Goal: Task Accomplishment & Management: Use online tool/utility

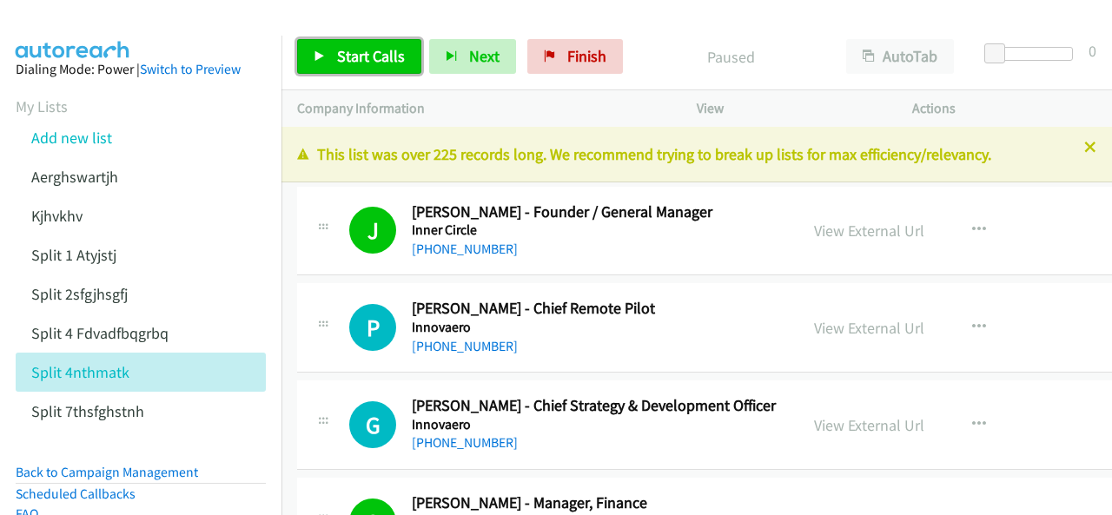
click at [365, 59] on span "Start Calls" at bounding box center [371, 56] width 68 height 20
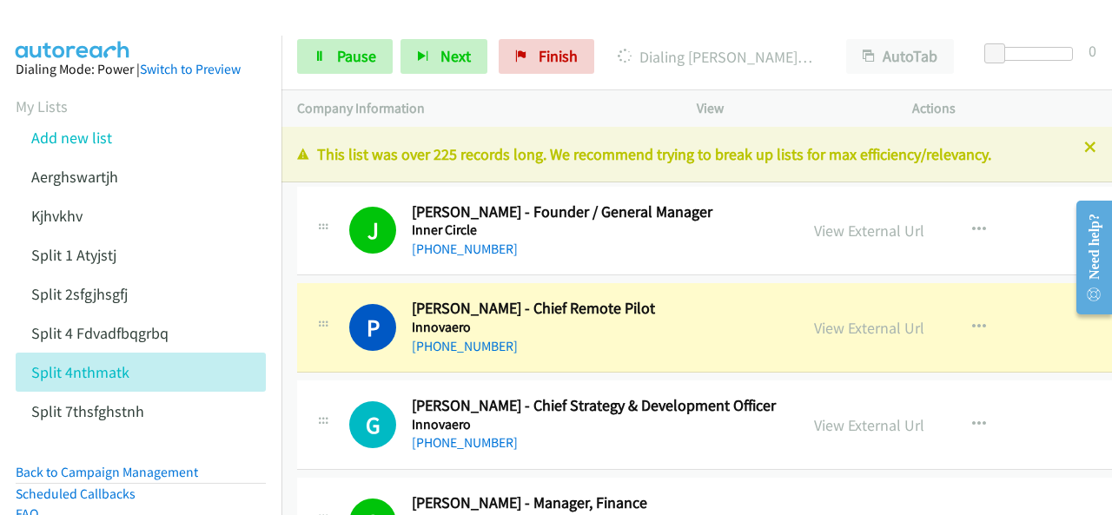
click at [36, 23] on img at bounding box center [73, 30] width 130 height 61
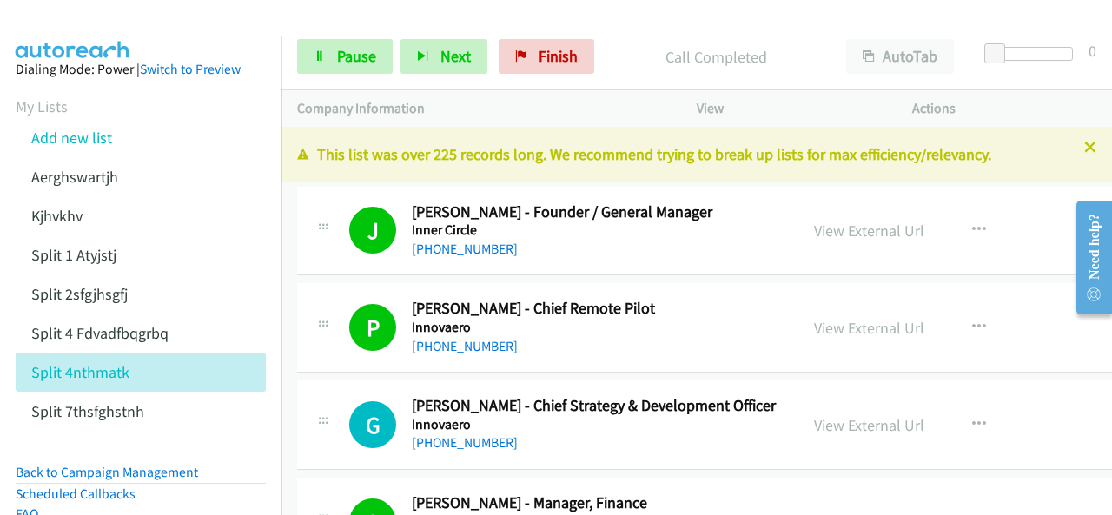
click at [61, 20] on img at bounding box center [73, 30] width 130 height 61
click at [1084, 148] on icon at bounding box center [1090, 148] width 12 height 12
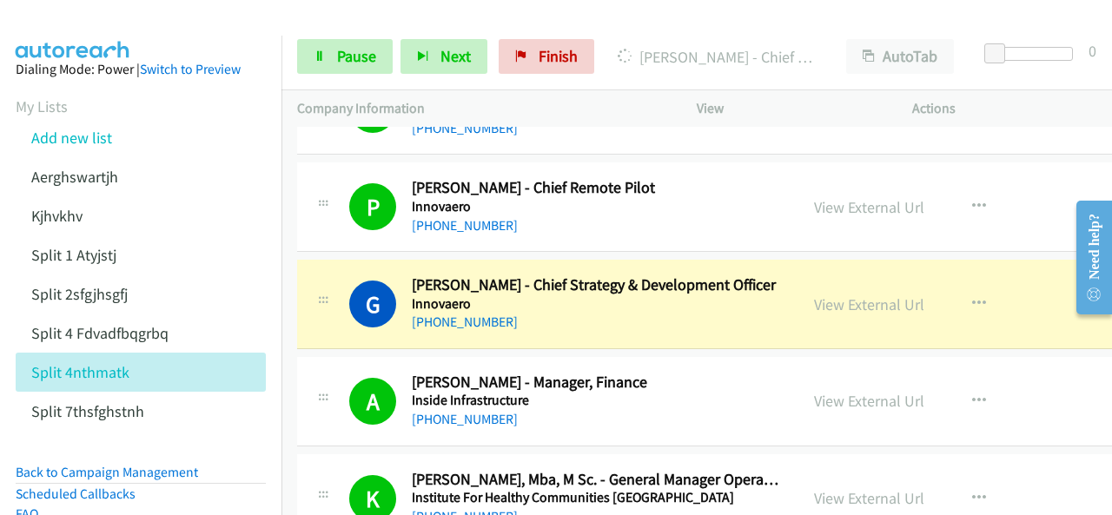
scroll to position [87, 0]
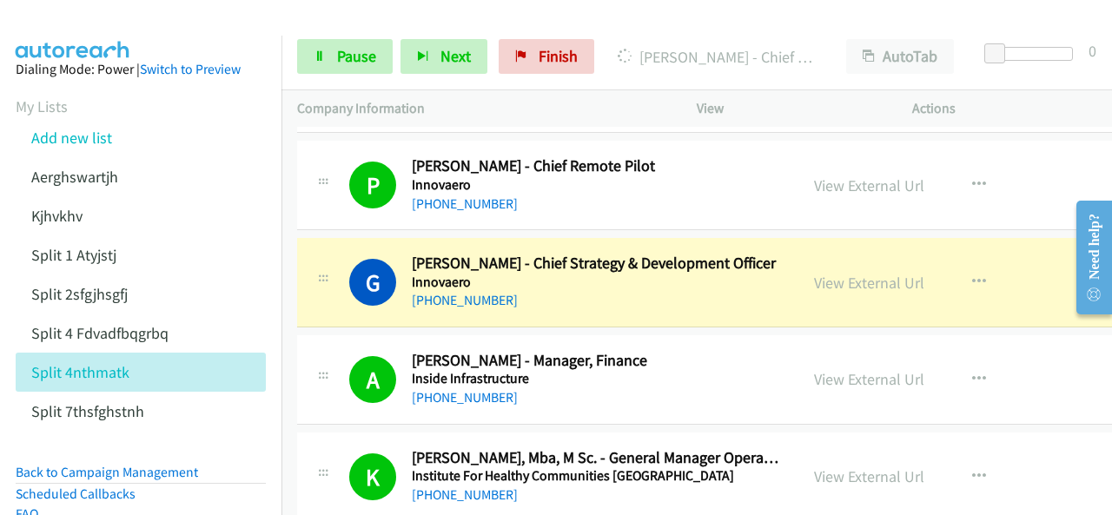
click at [63, 26] on img at bounding box center [73, 30] width 130 height 61
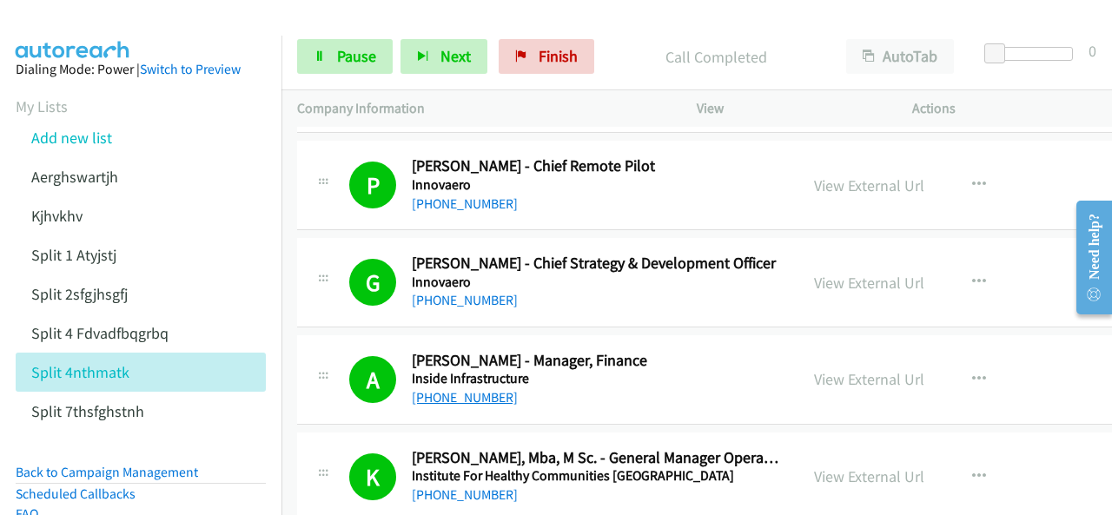
click at [443, 393] on link "[PHONE_NUMBER]" at bounding box center [465, 397] width 106 height 17
click at [76, 15] on img at bounding box center [73, 30] width 130 height 61
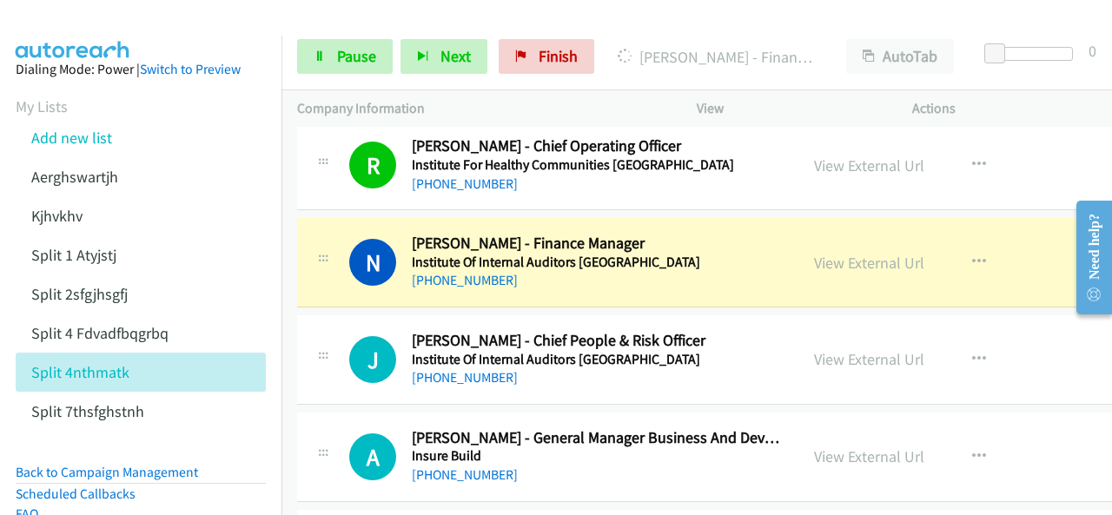
scroll to position [608, 0]
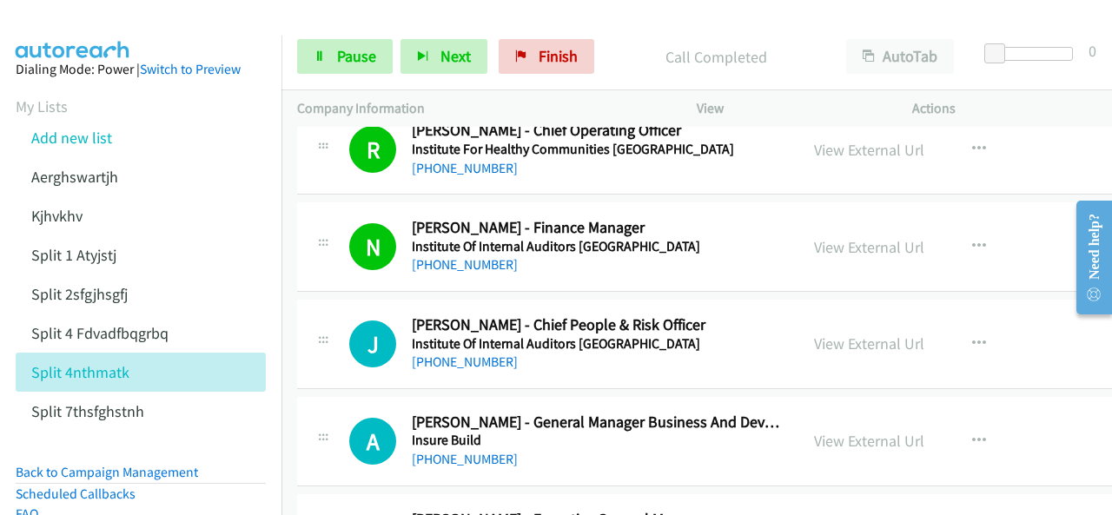
click at [76, 26] on img at bounding box center [73, 30] width 130 height 61
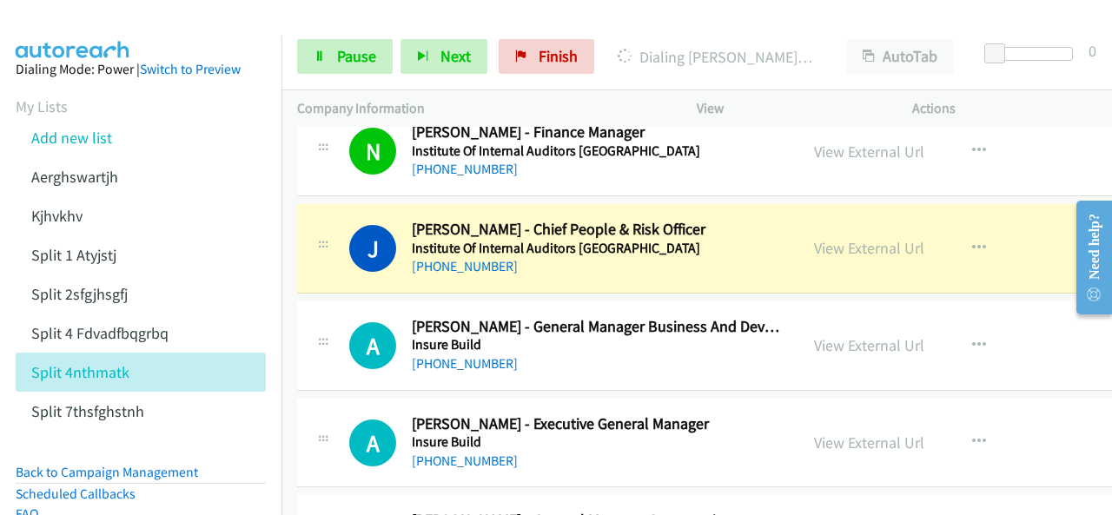
scroll to position [782, 0]
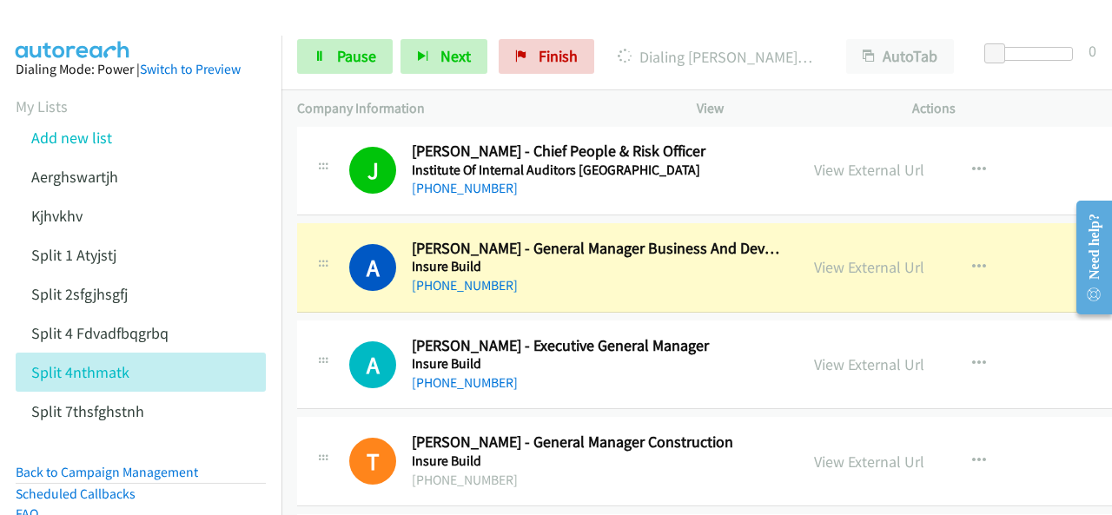
click at [102, 25] on img at bounding box center [73, 30] width 130 height 61
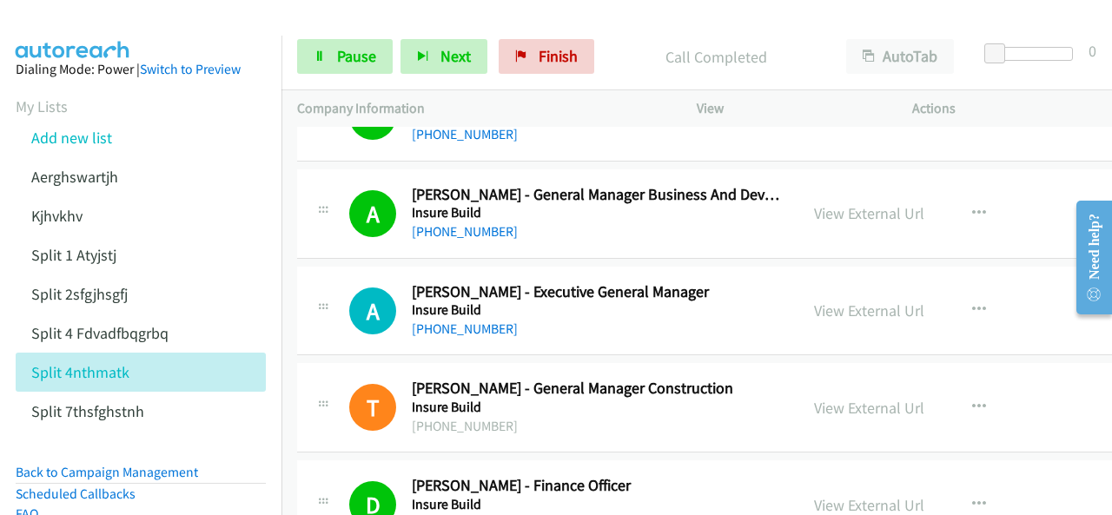
scroll to position [868, 0]
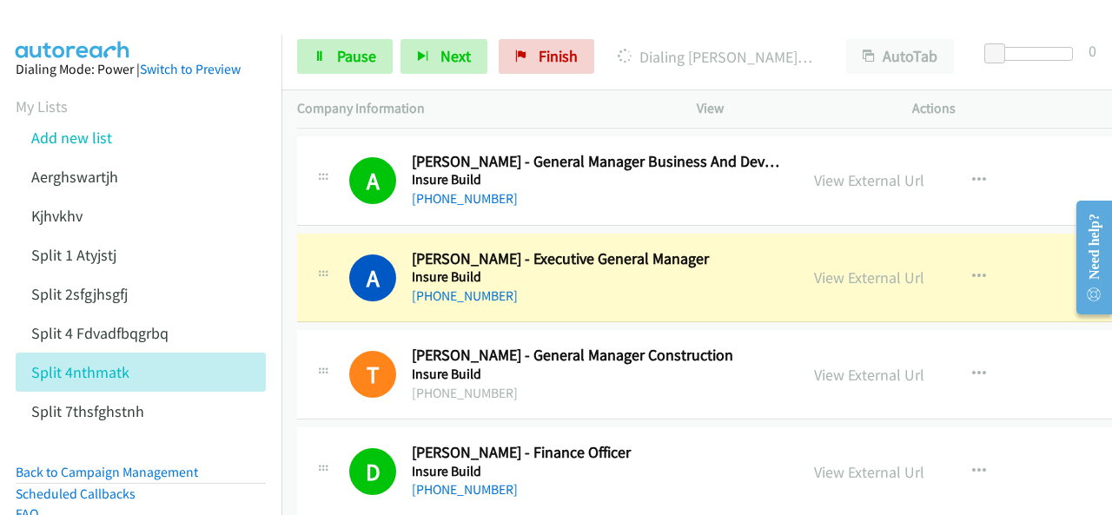
click at [80, 18] on img at bounding box center [73, 30] width 130 height 61
drag, startPoint x: 147, startPoint y: 20, endPoint x: 582, endPoint y: 147, distance: 453.2
click at [147, 20] on div at bounding box center [548, 33] width 1096 height 67
click at [814, 275] on link "View External Url" at bounding box center [869, 277] width 110 height 20
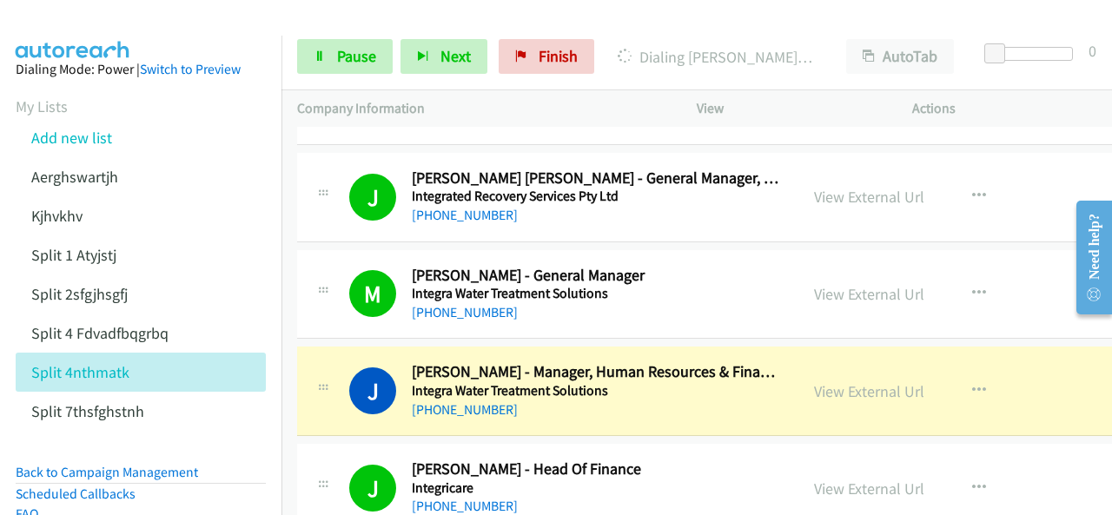
scroll to position [1476, 0]
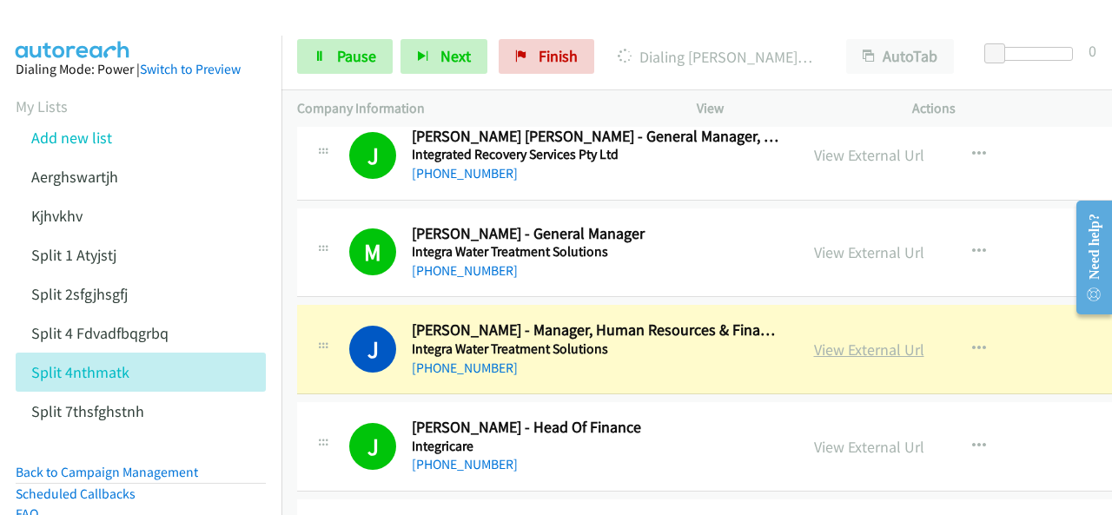
drag, startPoint x: 785, startPoint y: 345, endPoint x: 772, endPoint y: 353, distance: 15.2
click at [814, 347] on link "View External Url" at bounding box center [869, 350] width 110 height 20
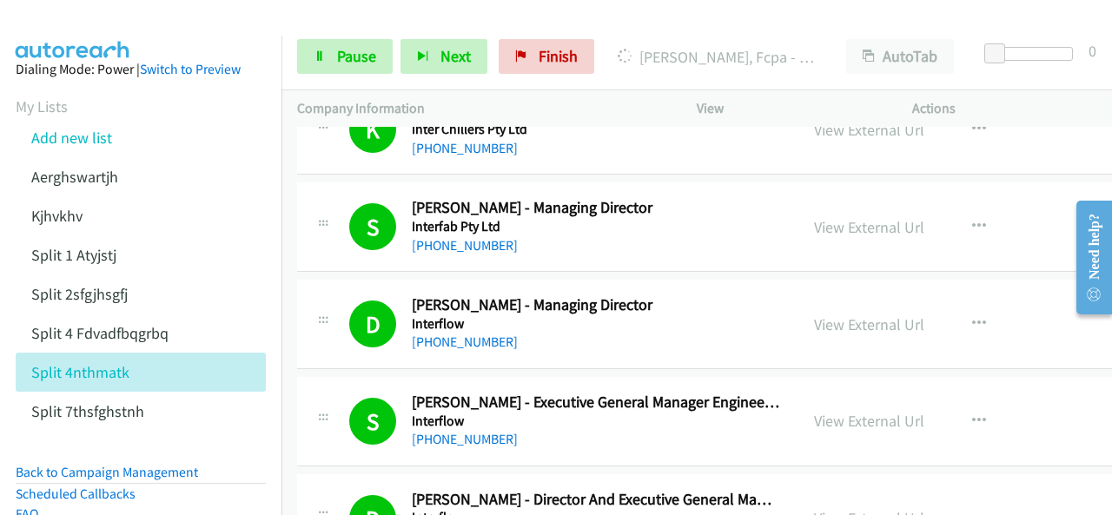
scroll to position [2432, 0]
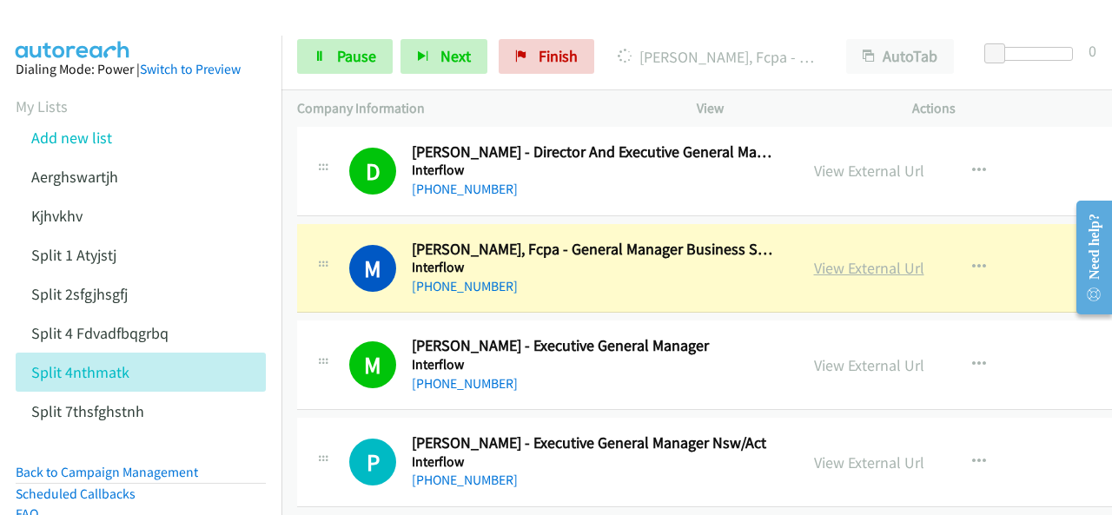
click at [814, 261] on link "View External Url" at bounding box center [869, 268] width 110 height 20
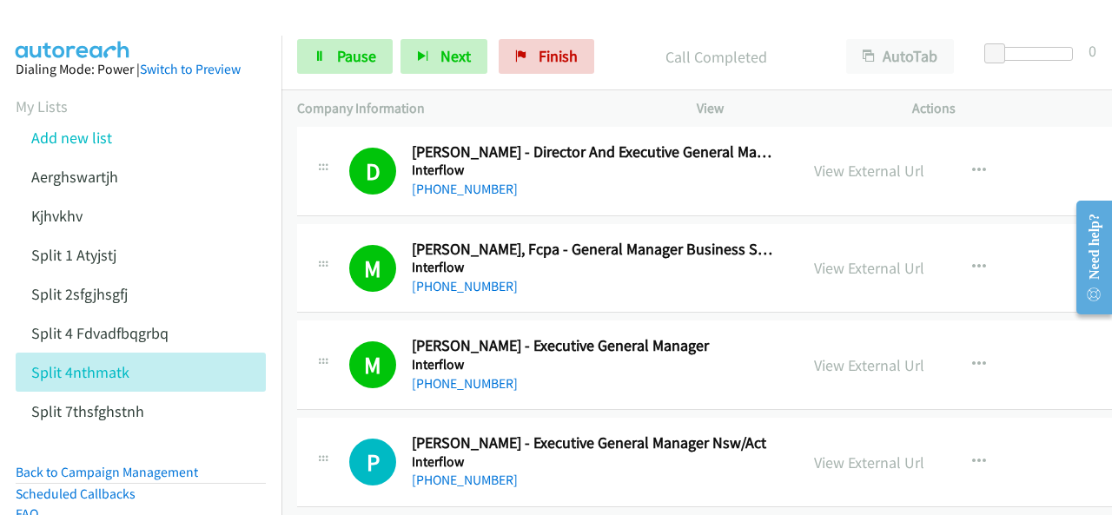
click at [85, 36] on aside "Dialing Mode: Power | Switch to Preview My Lists Add new list Aerghswartjh Kjhv…" at bounding box center [140, 361] width 281 height 650
click at [327, 50] on link "Pause" at bounding box center [345, 56] width 96 height 35
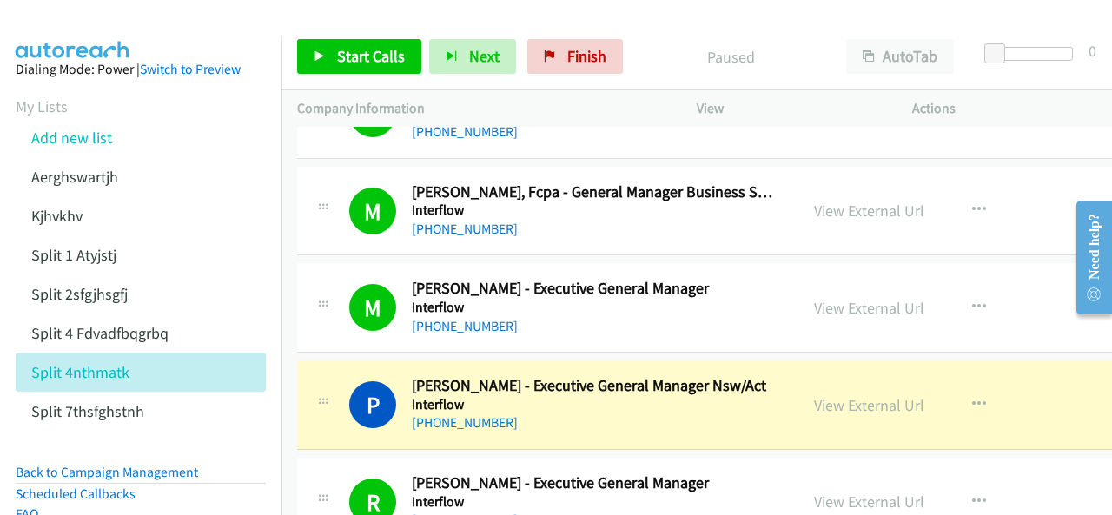
scroll to position [2519, 0]
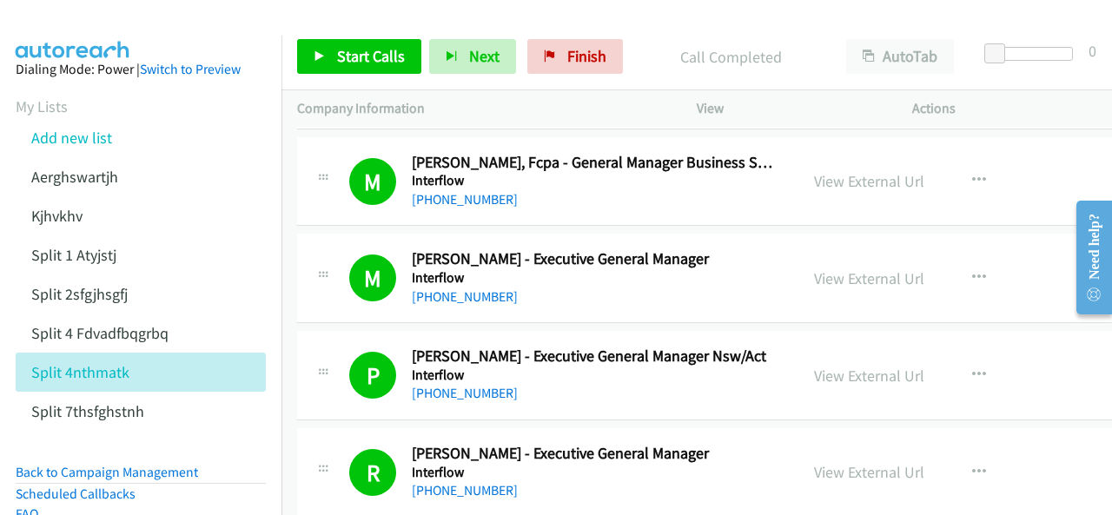
drag, startPoint x: 102, startPoint y: 27, endPoint x: 87, endPoint y: 27, distance: 15.6
click at [102, 27] on img at bounding box center [73, 30] width 130 height 61
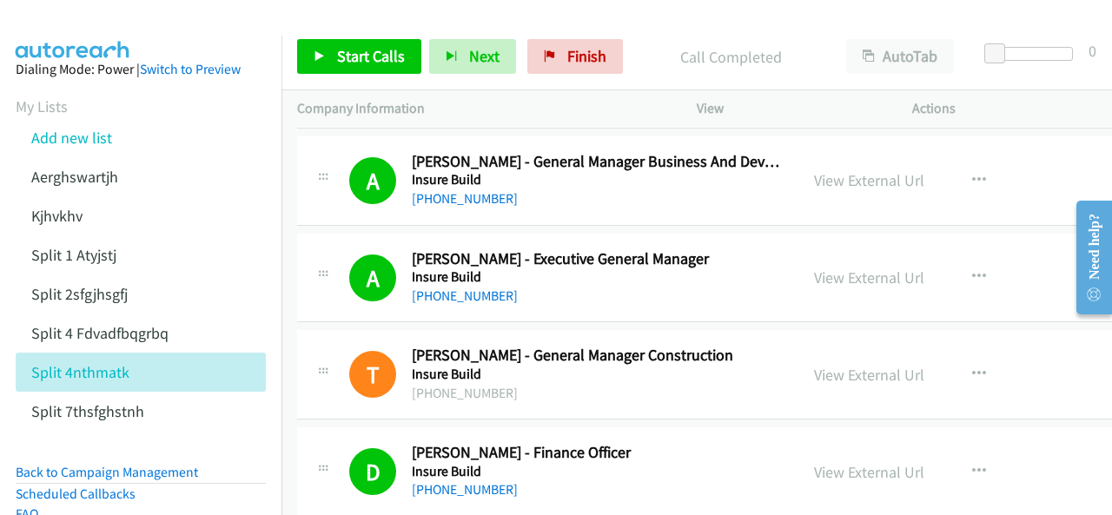
scroll to position [1042, 0]
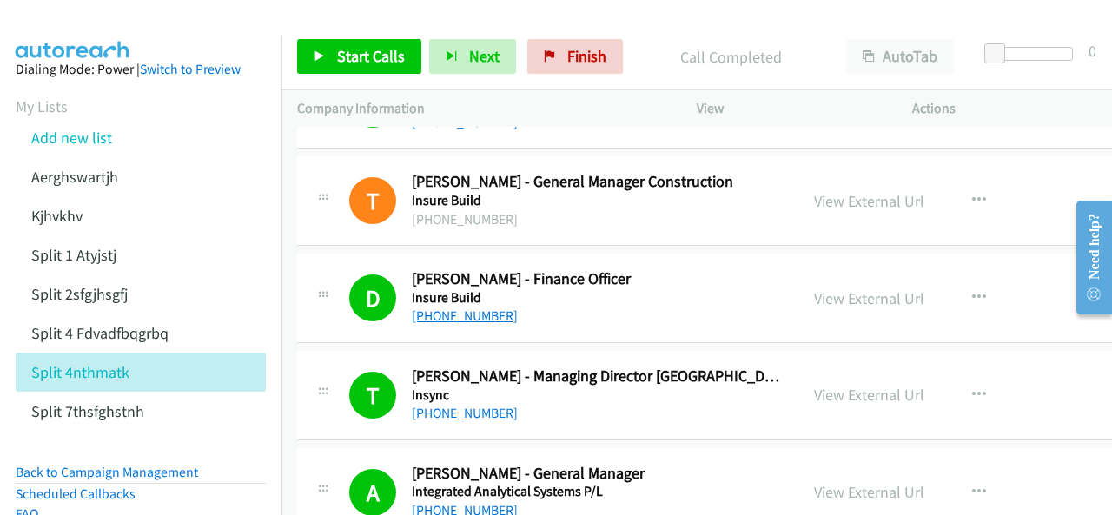
click at [440, 312] on link "[PHONE_NUMBER]" at bounding box center [465, 315] width 106 height 17
click at [59, 16] on img at bounding box center [73, 30] width 130 height 61
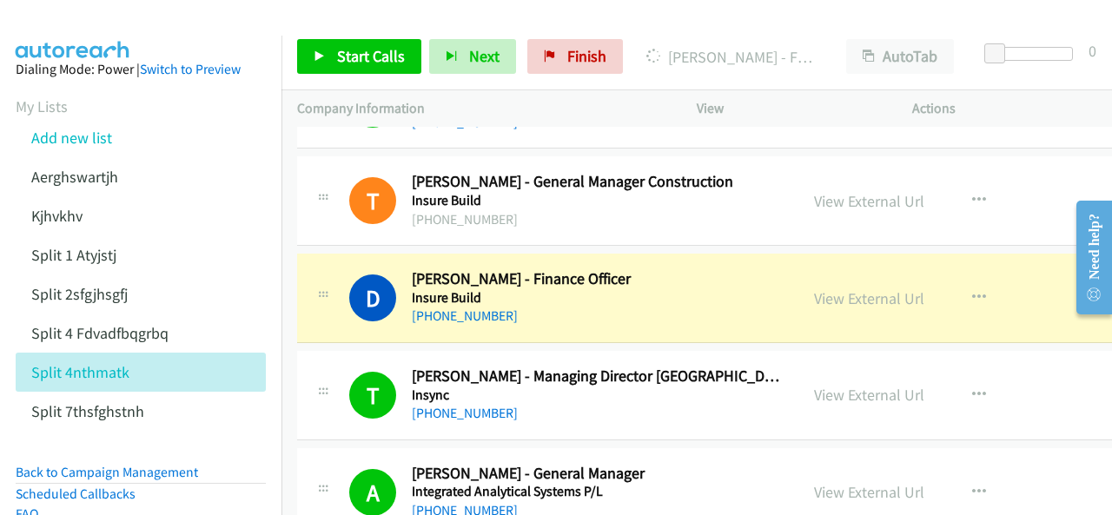
click at [89, 27] on img at bounding box center [73, 30] width 130 height 61
click at [82, 16] on img at bounding box center [73, 30] width 130 height 61
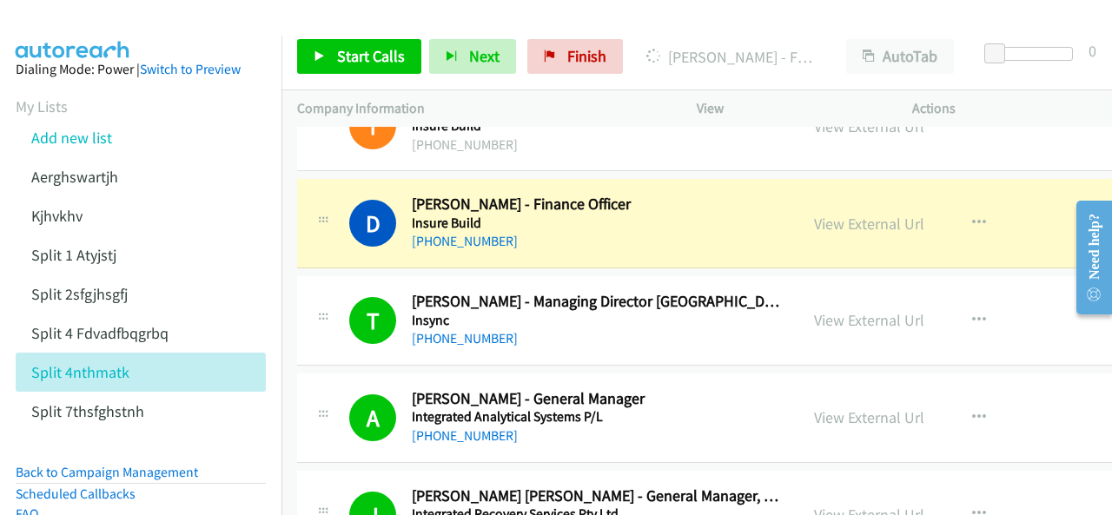
scroll to position [1129, 0]
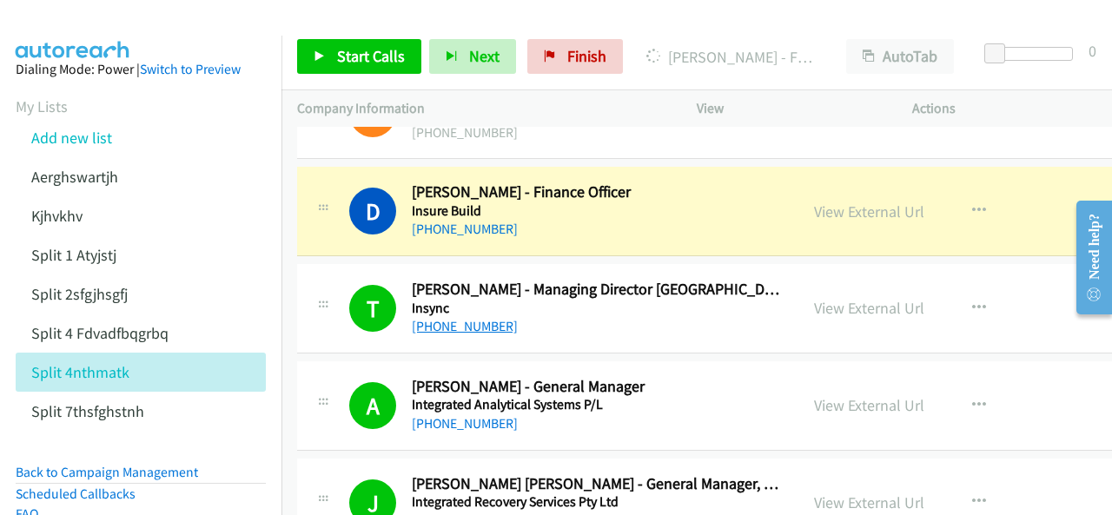
click at [448, 325] on link "[PHONE_NUMBER]" at bounding box center [465, 326] width 106 height 17
click at [76, 23] on img at bounding box center [73, 30] width 130 height 61
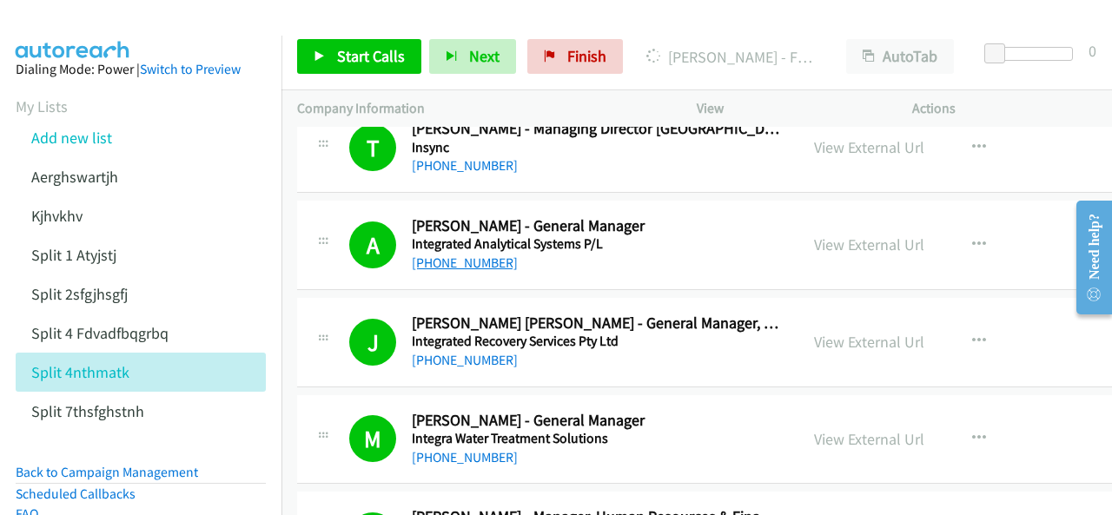
scroll to position [1303, 0]
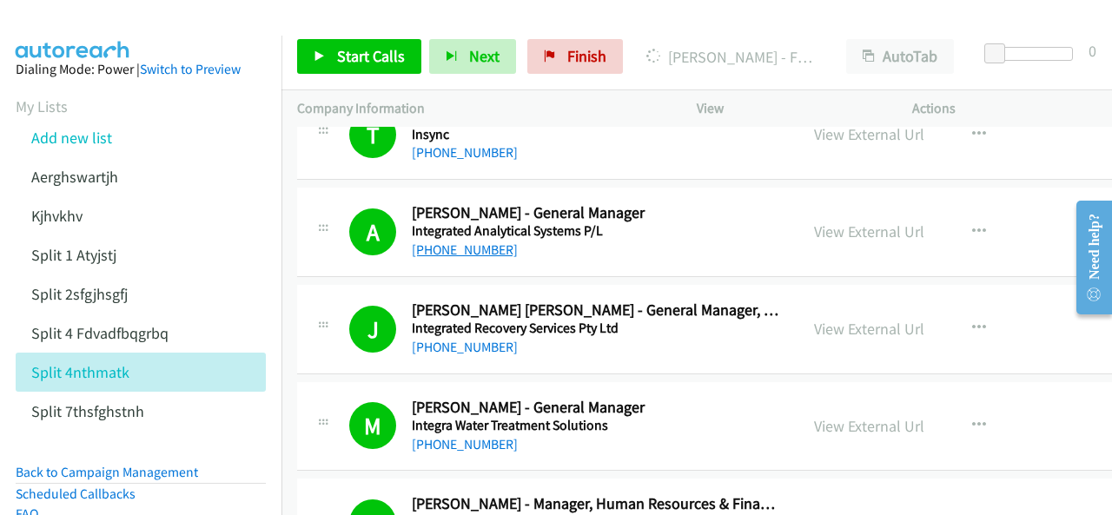
click at [452, 243] on link "[PHONE_NUMBER]" at bounding box center [465, 249] width 106 height 17
click at [100, 32] on img at bounding box center [73, 30] width 130 height 61
click at [814, 228] on link "View External Url" at bounding box center [869, 231] width 110 height 20
